Goal: Navigation & Orientation: Find specific page/section

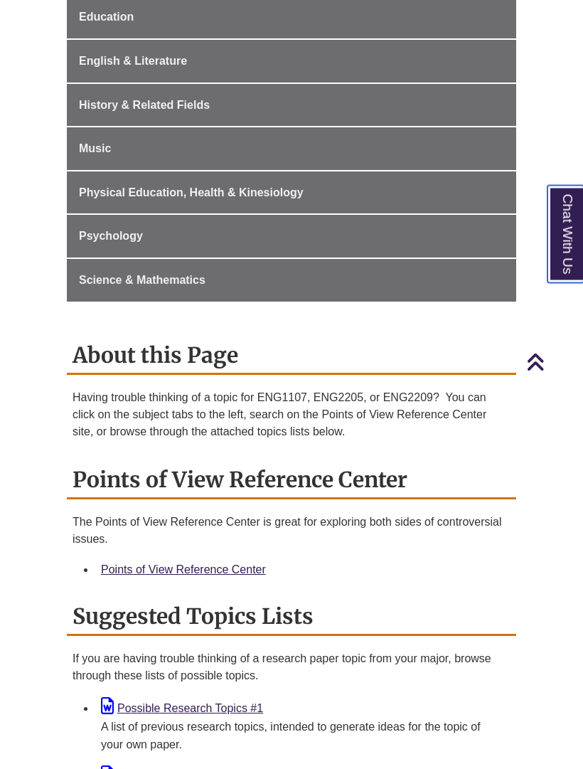
scroll to position [715, 0]
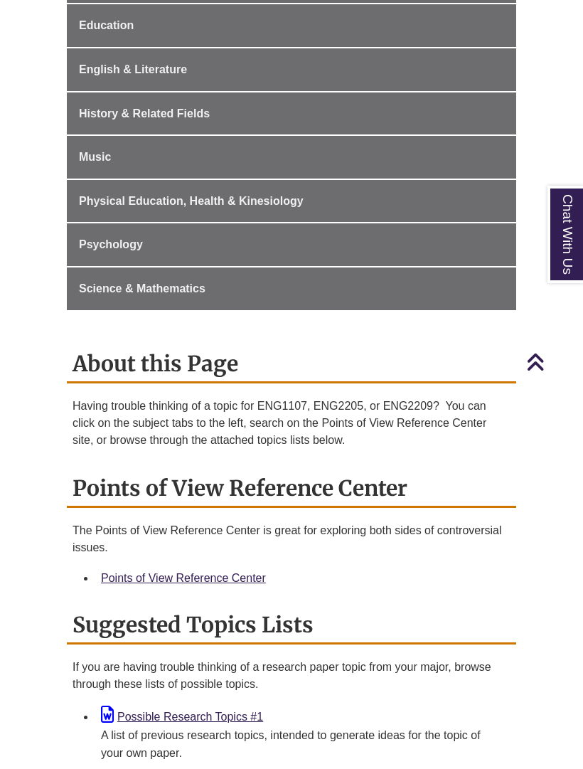
click at [96, 240] on span "Psychology" at bounding box center [111, 244] width 64 height 12
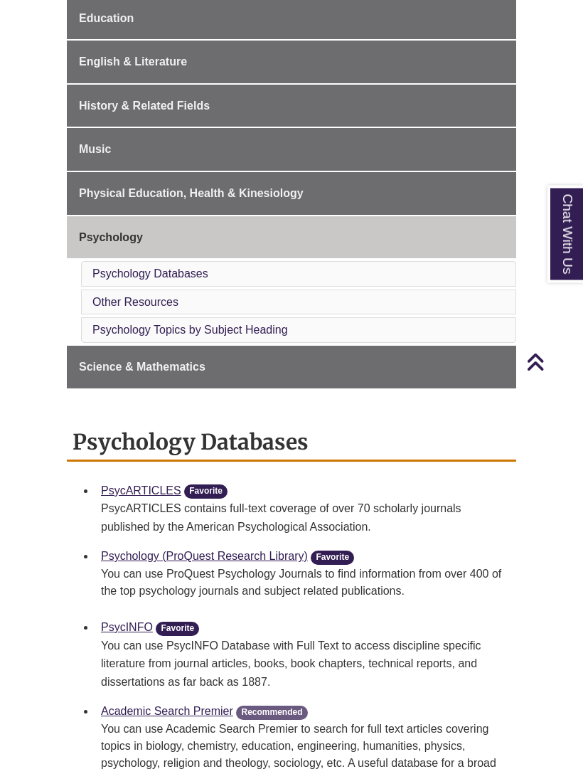
scroll to position [637, 0]
click at [83, 231] on span "Psychology" at bounding box center [111, 237] width 64 height 12
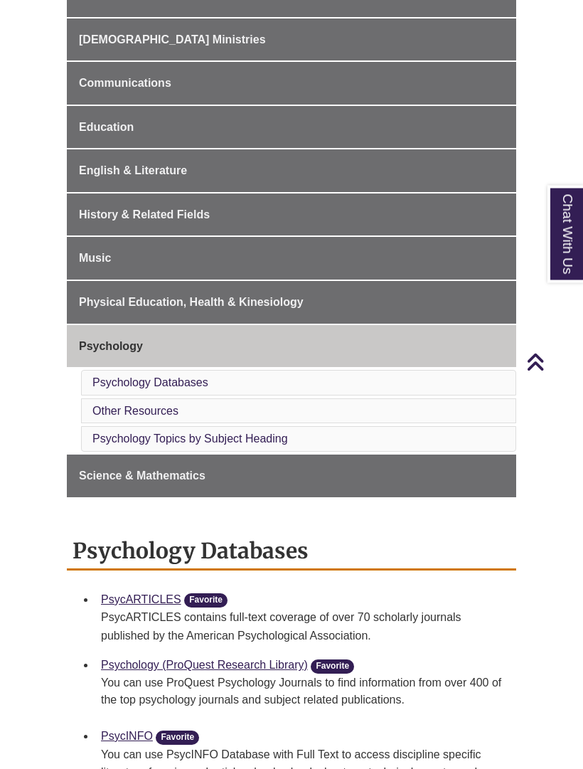
scroll to position [528, 0]
click at [375, 336] on link "Psychology" at bounding box center [291, 346] width 449 height 43
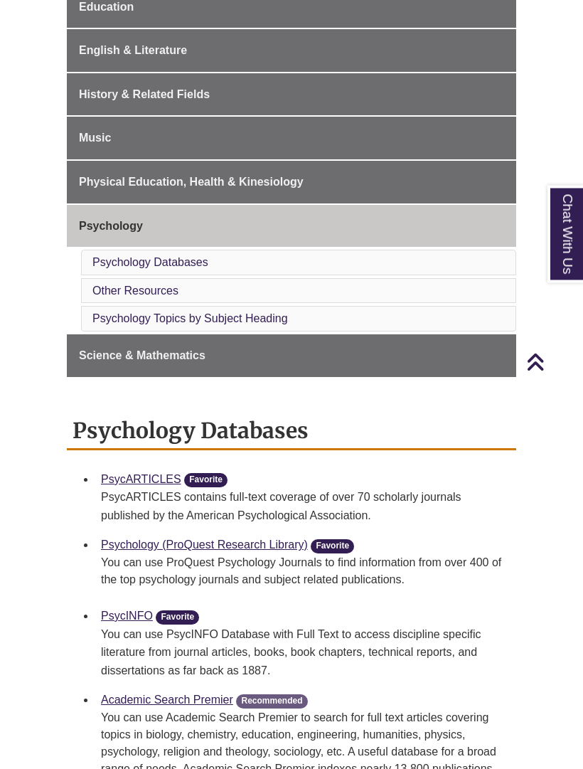
scroll to position [648, 0]
click at [513, 369] on link "Science & Mathematics" at bounding box center [291, 355] width 449 height 43
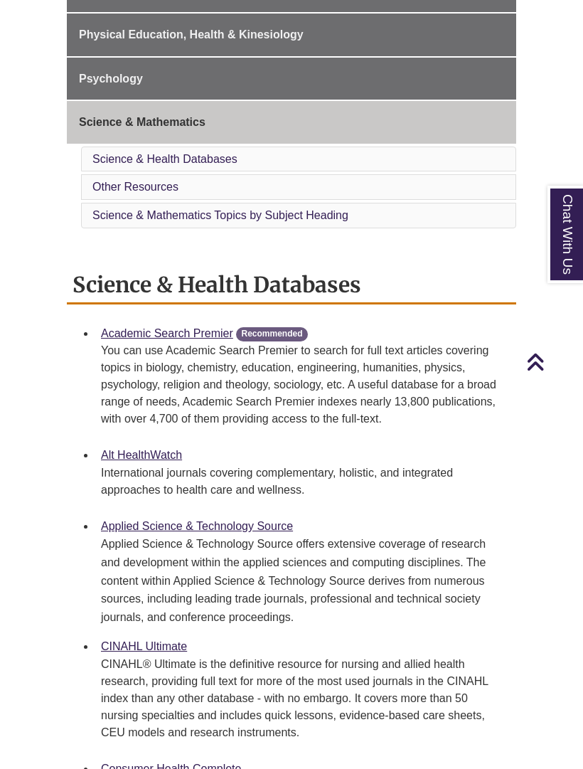
click at [534, 370] on icon "Back to Top" at bounding box center [535, 362] width 18 height 21
